Goal: Transaction & Acquisition: Purchase product/service

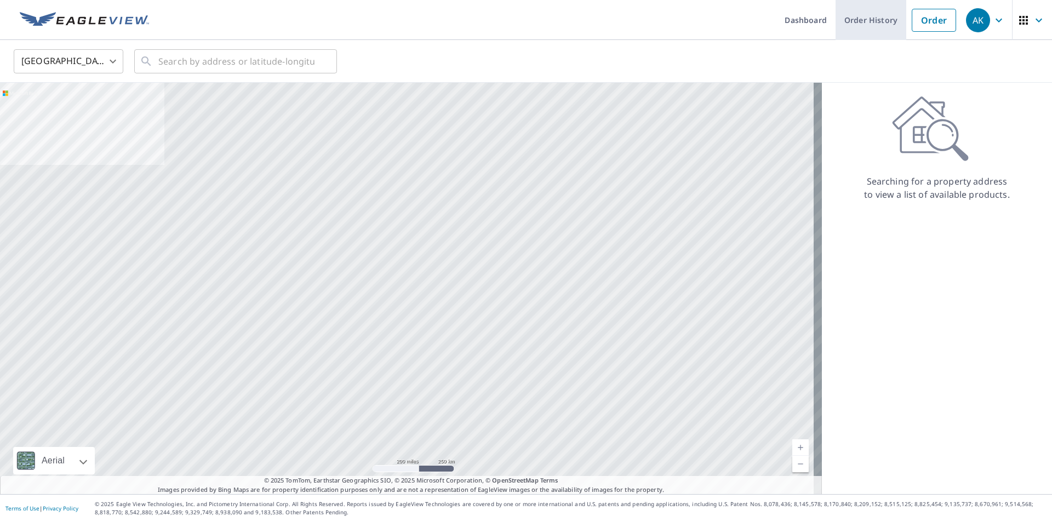
click at [868, 20] on link "Order History" at bounding box center [871, 20] width 71 height 40
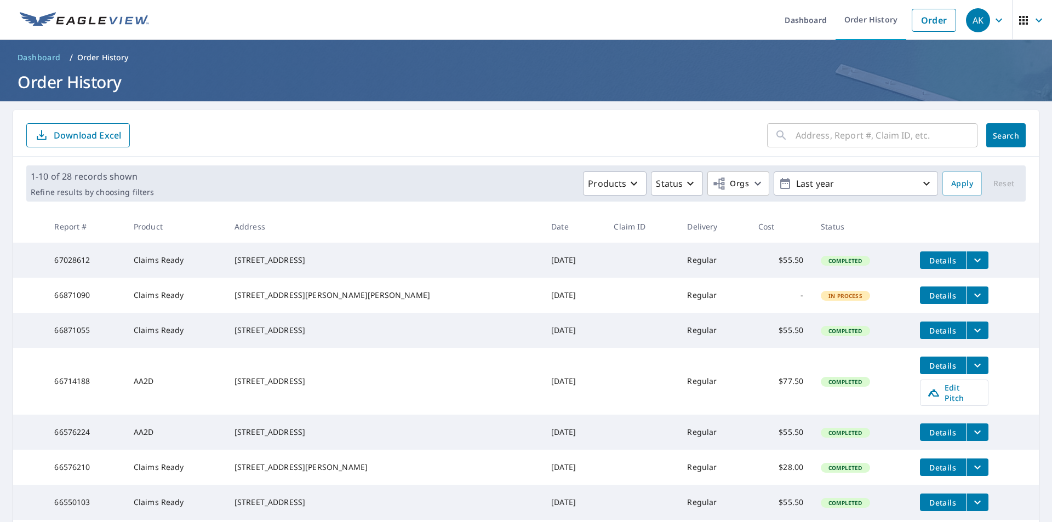
click at [798, 136] on input "text" at bounding box center [887, 135] width 182 height 31
type input "101 trail crest"
click at [1002, 139] on span "Search" at bounding box center [1006, 135] width 22 height 10
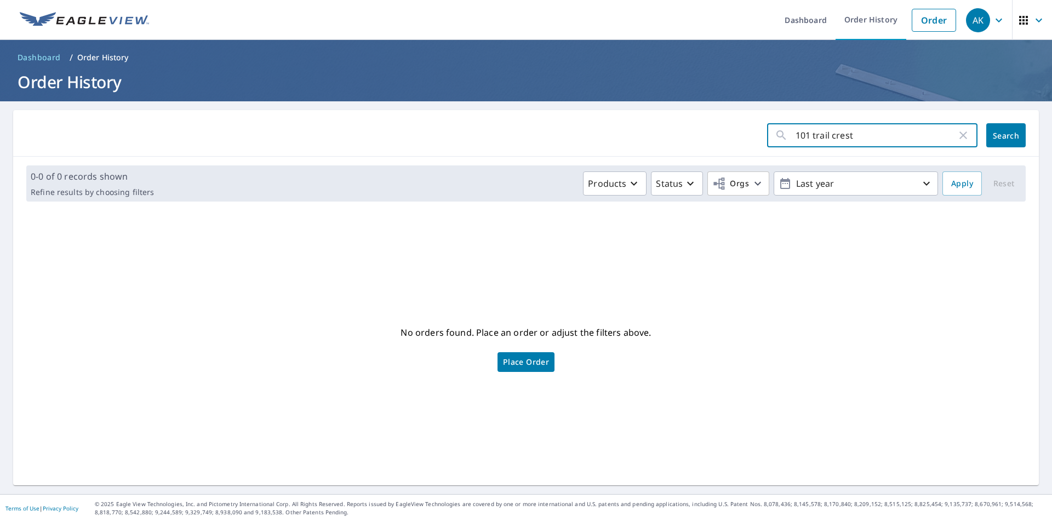
click at [846, 135] on input "101 trail crest" at bounding box center [876, 135] width 161 height 31
type input "101 trail crest, [GEOGRAPHIC_DATA], [US_STATE]"
click at [995, 135] on span "Search" at bounding box center [1006, 135] width 22 height 10
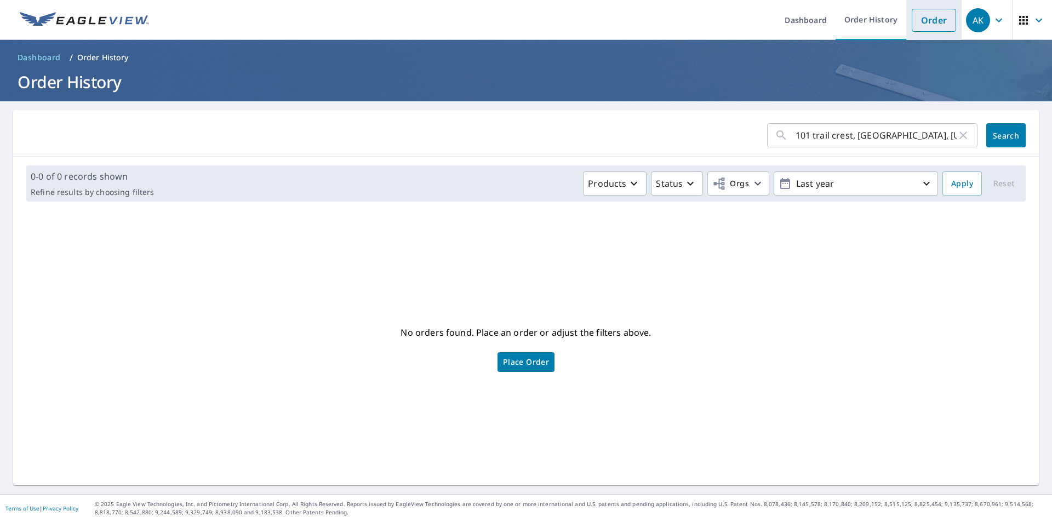
click at [926, 24] on link "Order" at bounding box center [934, 20] width 44 height 23
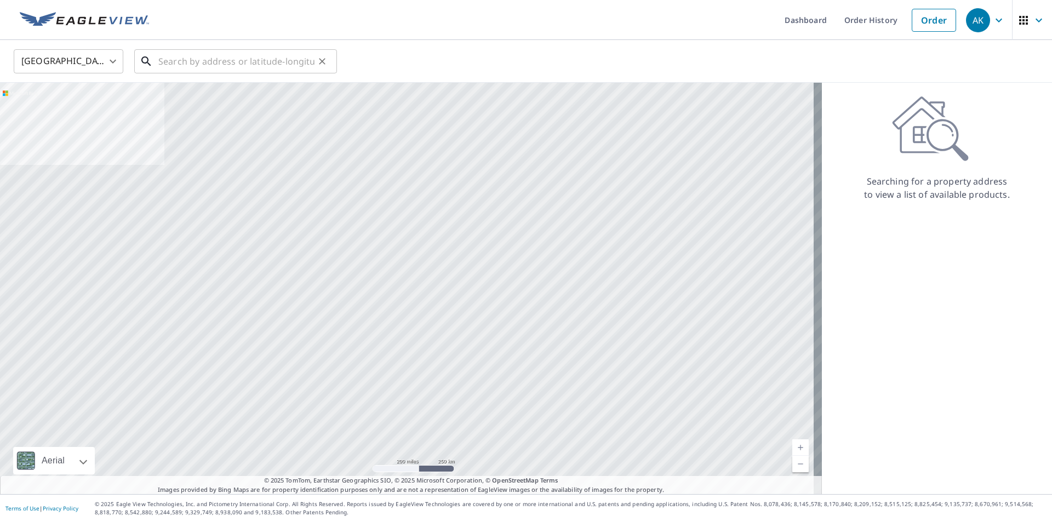
click at [193, 65] on input "text" at bounding box center [236, 61] width 156 height 31
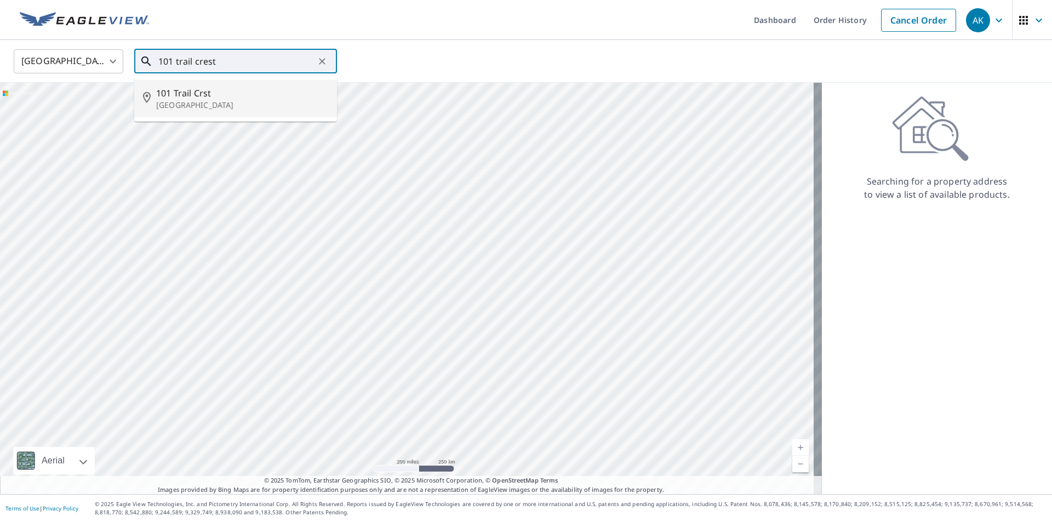
click at [174, 91] on span "101 Trail Crst" at bounding box center [242, 93] width 172 height 13
type input "[STREET_ADDRESS]"
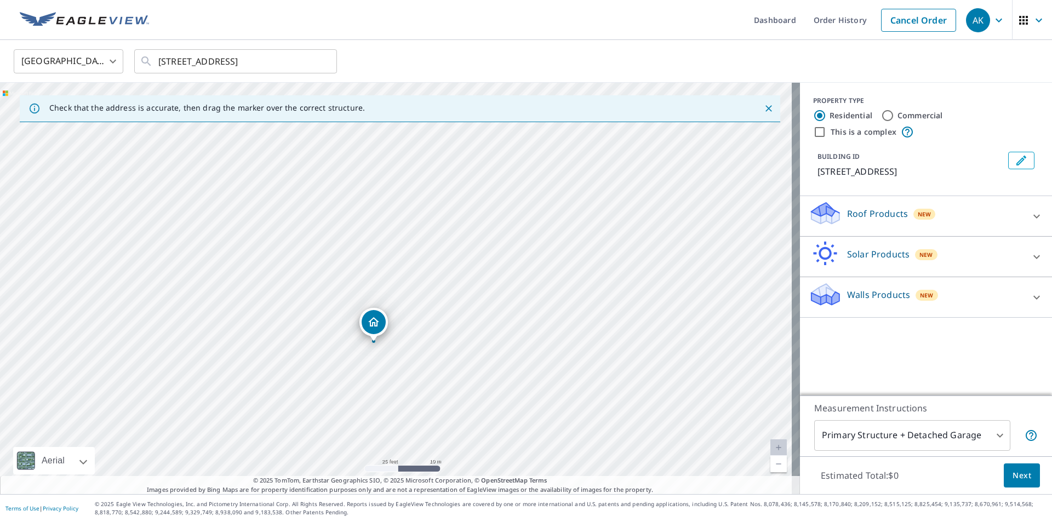
click at [1034, 216] on icon at bounding box center [1037, 216] width 7 height 4
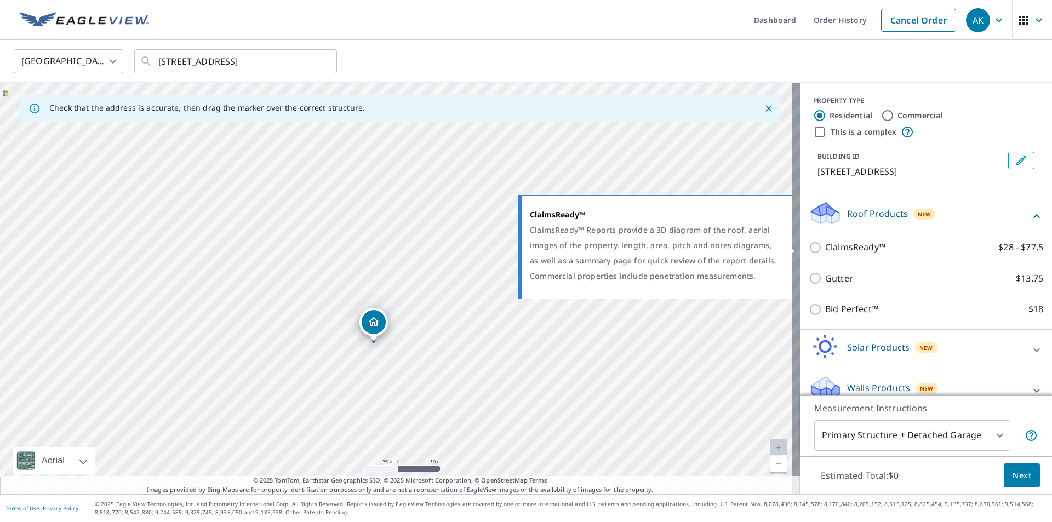
click at [809, 246] on input "ClaimsReady™ $28 - $77.5" at bounding box center [817, 247] width 16 height 13
checkbox input "true"
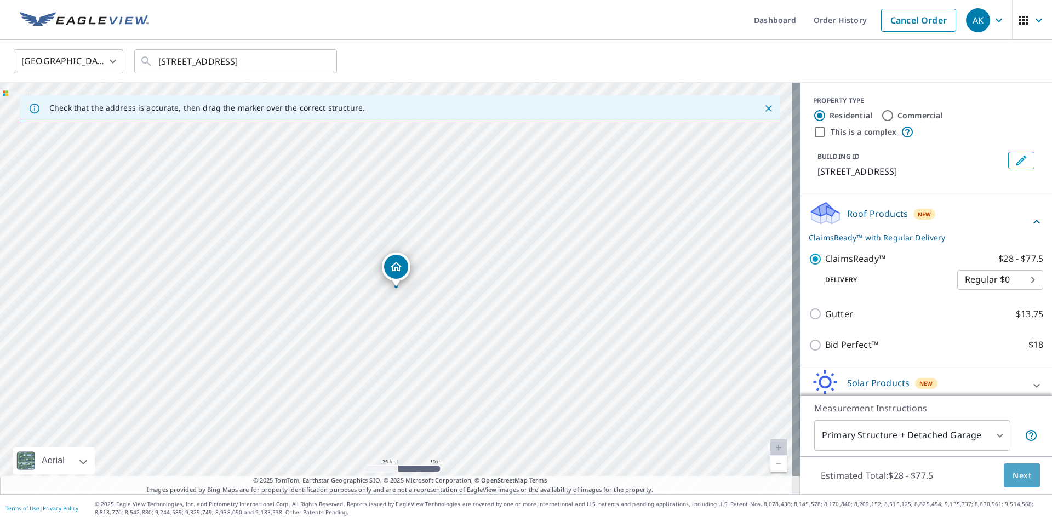
click at [1014, 477] on span "Next" at bounding box center [1022, 476] width 19 height 14
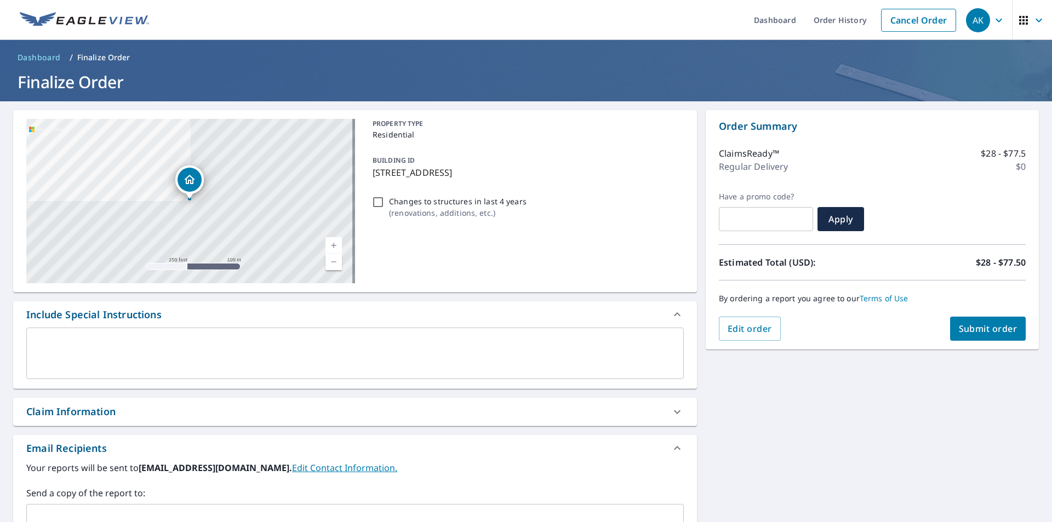
click at [974, 323] on span "Submit order" at bounding box center [988, 329] width 59 height 12
